Goal: Task Accomplishment & Management: Manage account settings

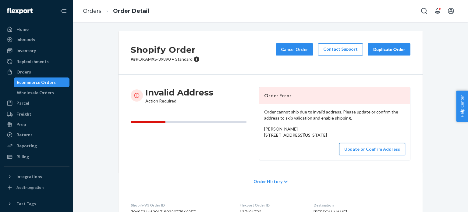
click at [358, 155] on button "Update or Confirm Address" at bounding box center [372, 149] width 66 height 12
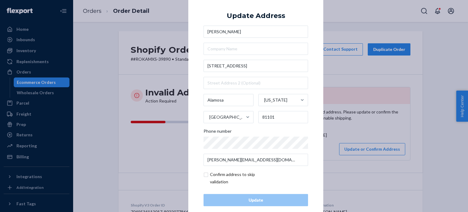
click at [237, 175] on input "checkbox" at bounding box center [238, 178] width 71 height 15
checkbox input "true"
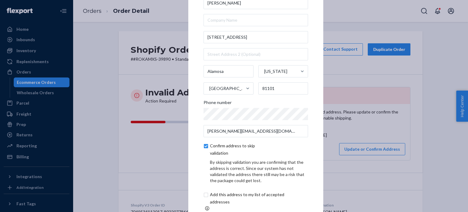
scroll to position [35, 0]
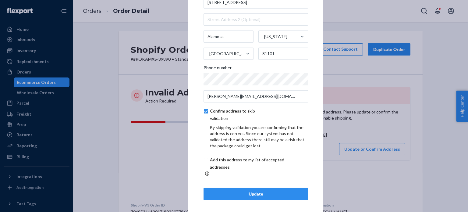
click at [253, 188] on button "Update" at bounding box center [255, 194] width 104 height 12
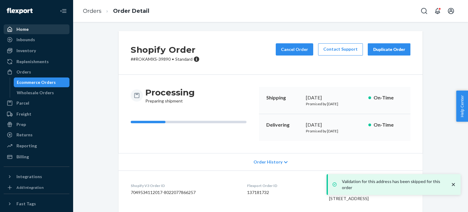
click at [67, 26] on div "Home" at bounding box center [36, 29] width 65 height 9
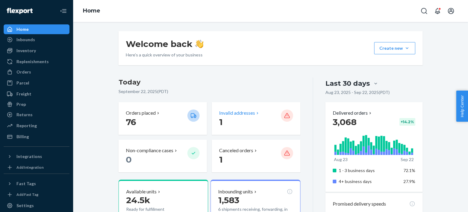
click at [252, 116] on p "1" at bounding box center [247, 121] width 57 height 11
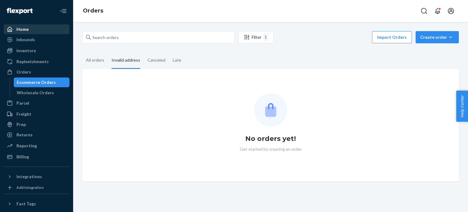
click at [7, 33] on div "Home" at bounding box center [36, 29] width 65 height 9
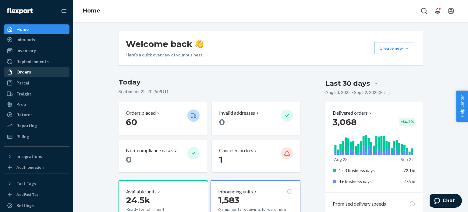
click at [23, 71] on div "Orders" at bounding box center [23, 72] width 15 height 6
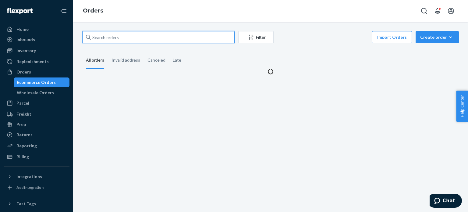
click at [101, 37] on input "text" at bounding box center [158, 37] width 152 height 12
paste input "39895"
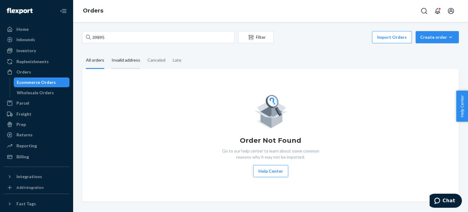
click at [113, 64] on div "Invalid address" at bounding box center [125, 60] width 29 height 17
click at [108, 52] on input "Invalid address" at bounding box center [108, 52] width 0 height 0
click at [101, 60] on div "All orders" at bounding box center [95, 60] width 18 height 17
click at [82, 52] on input "All orders" at bounding box center [82, 52] width 0 height 0
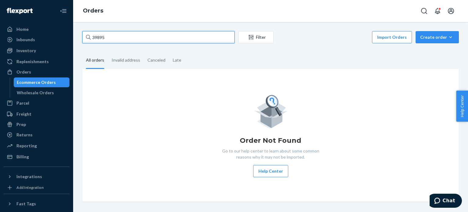
click at [121, 38] on input "39895" at bounding box center [158, 37] width 152 height 12
type input "39895"
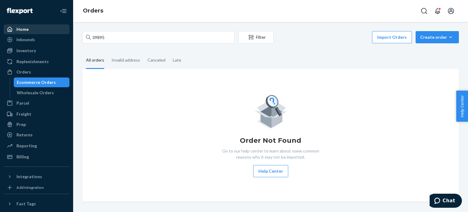
click at [53, 33] on div "Home" at bounding box center [36, 29] width 65 height 9
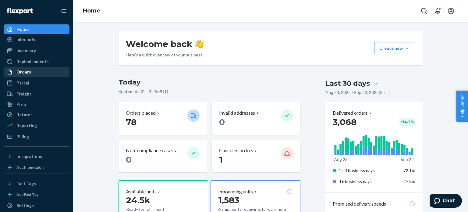
click at [37, 71] on div "Orders" at bounding box center [36, 72] width 65 height 9
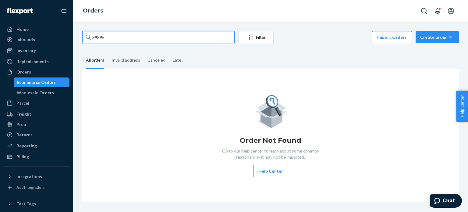
click at [124, 41] on input "39895" at bounding box center [158, 37] width 152 height 12
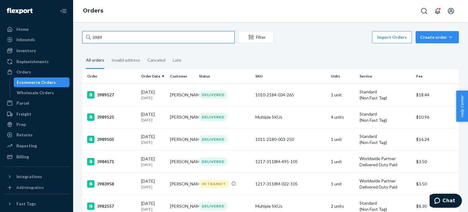
type input "39895"
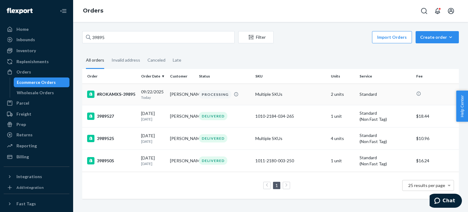
click at [127, 99] on td "#ROKAMXS-39895" at bounding box center [110, 93] width 56 height 21
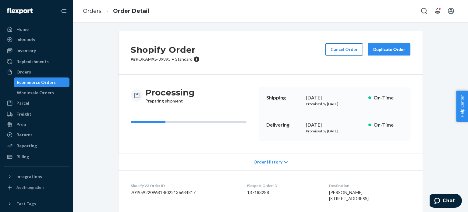
click at [339, 46] on button "Cancel Order" at bounding box center [343, 49] width 37 height 12
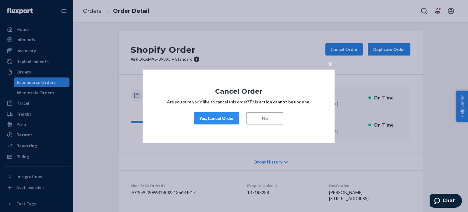
click at [223, 118] on div "Yes, Cancel Order" at bounding box center [216, 118] width 35 height 6
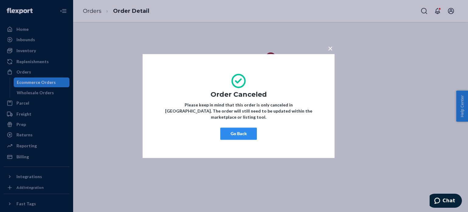
click at [233, 128] on button "Go Back" at bounding box center [238, 133] width 37 height 12
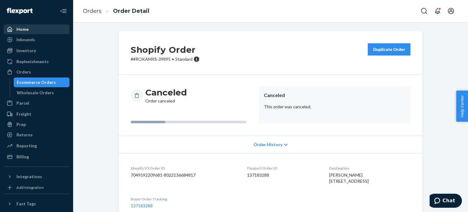
click at [24, 26] on div "Home" at bounding box center [22, 29] width 12 height 6
